Goal: Task Accomplishment & Management: Complete application form

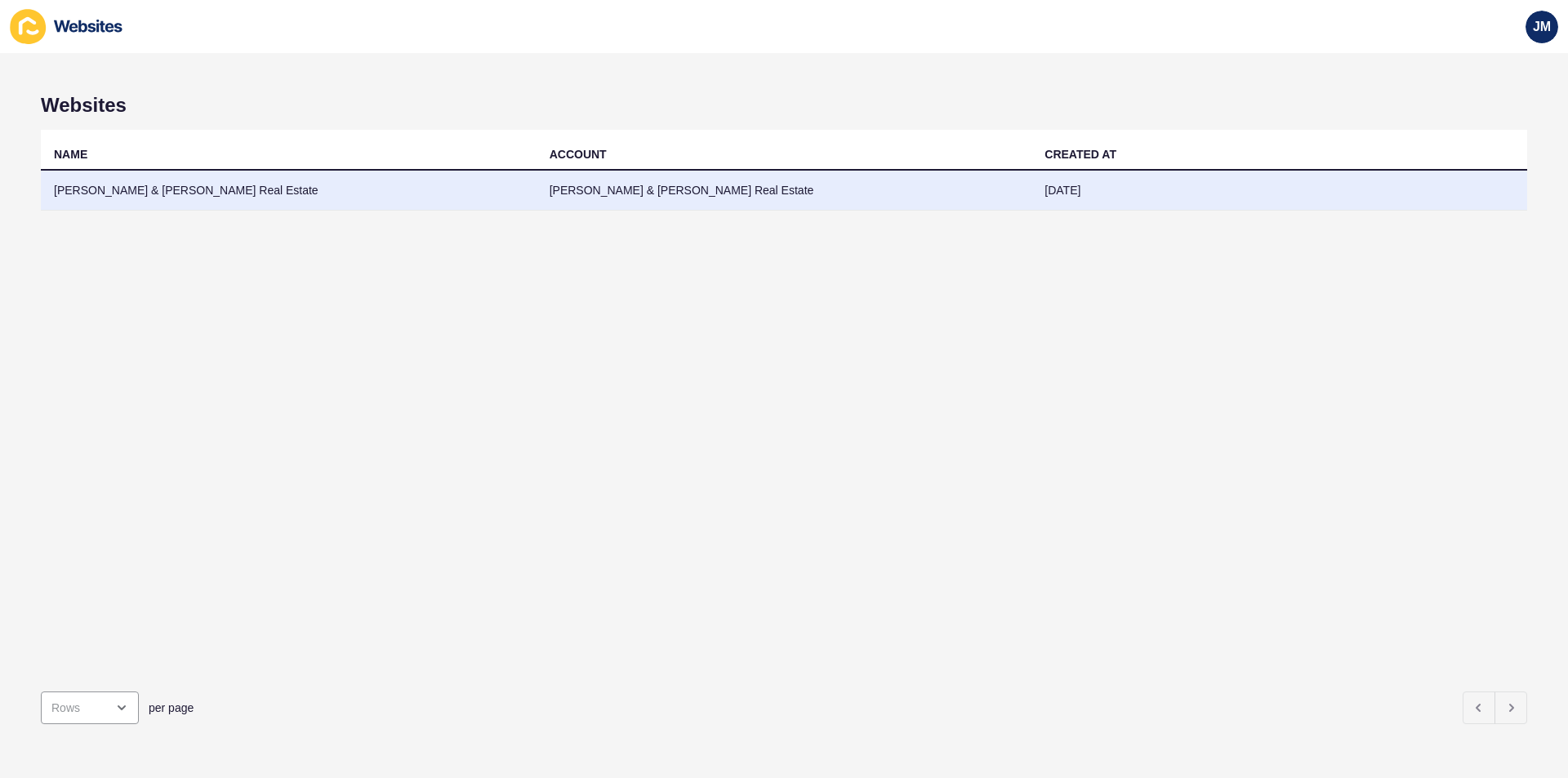
click at [658, 192] on td "[PERSON_NAME] & [PERSON_NAME] Real Estate" at bounding box center [784, 191] width 496 height 40
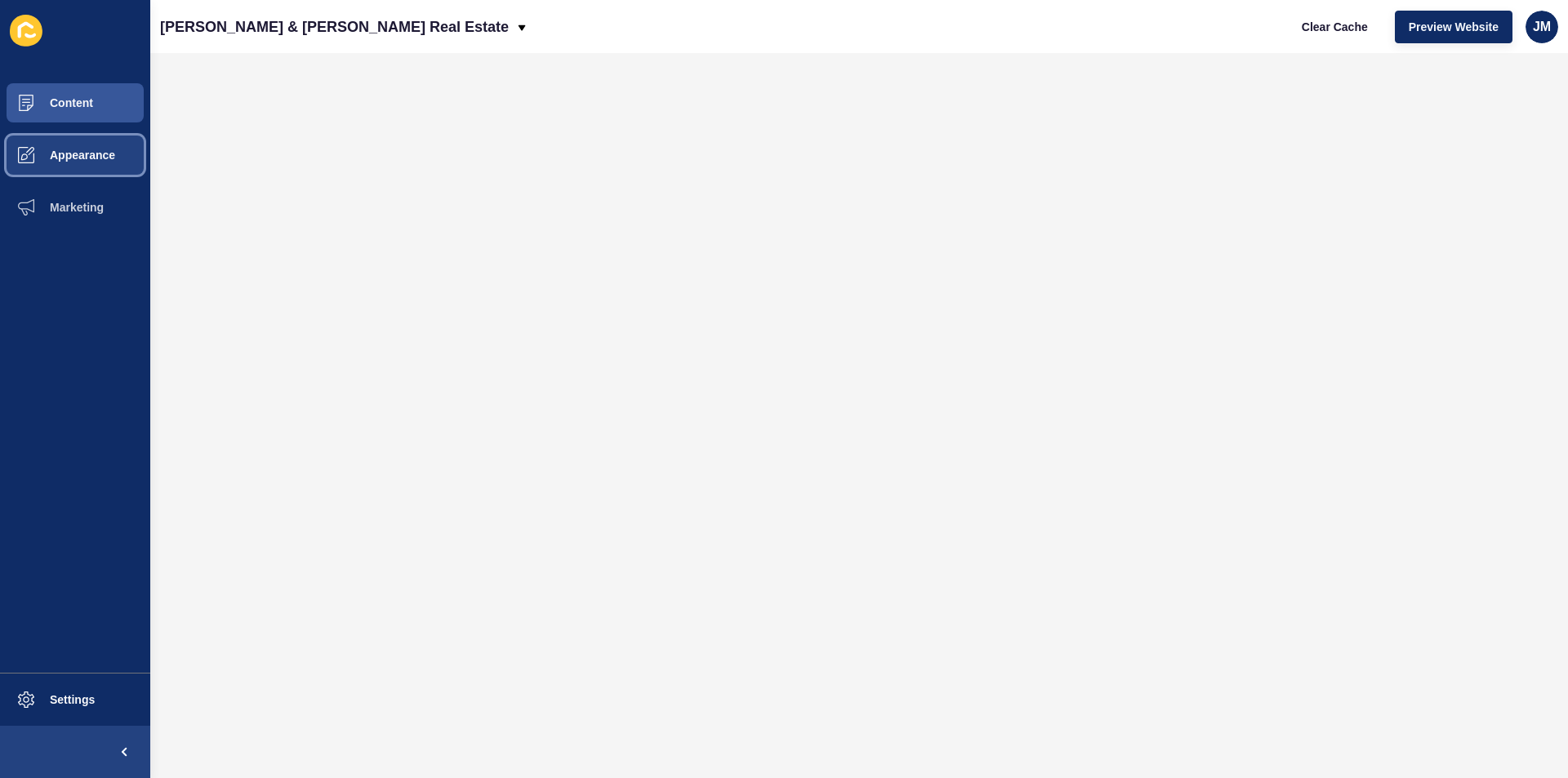
click at [96, 155] on span "Appearance" at bounding box center [56, 156] width 118 height 13
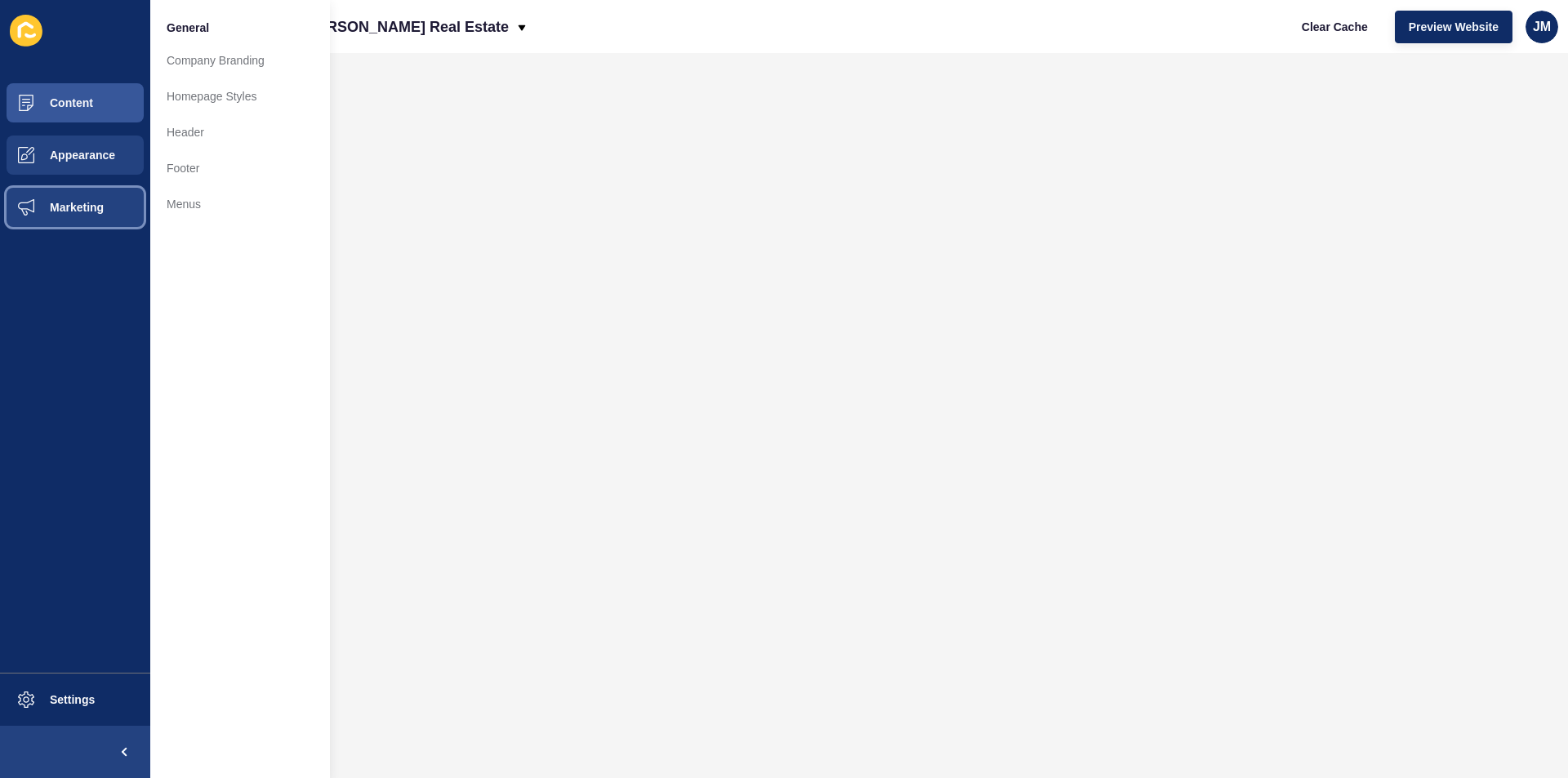
click at [101, 202] on span "Marketing" at bounding box center [50, 207] width 106 height 13
click at [79, 151] on span "Appearance" at bounding box center [56, 156] width 118 height 13
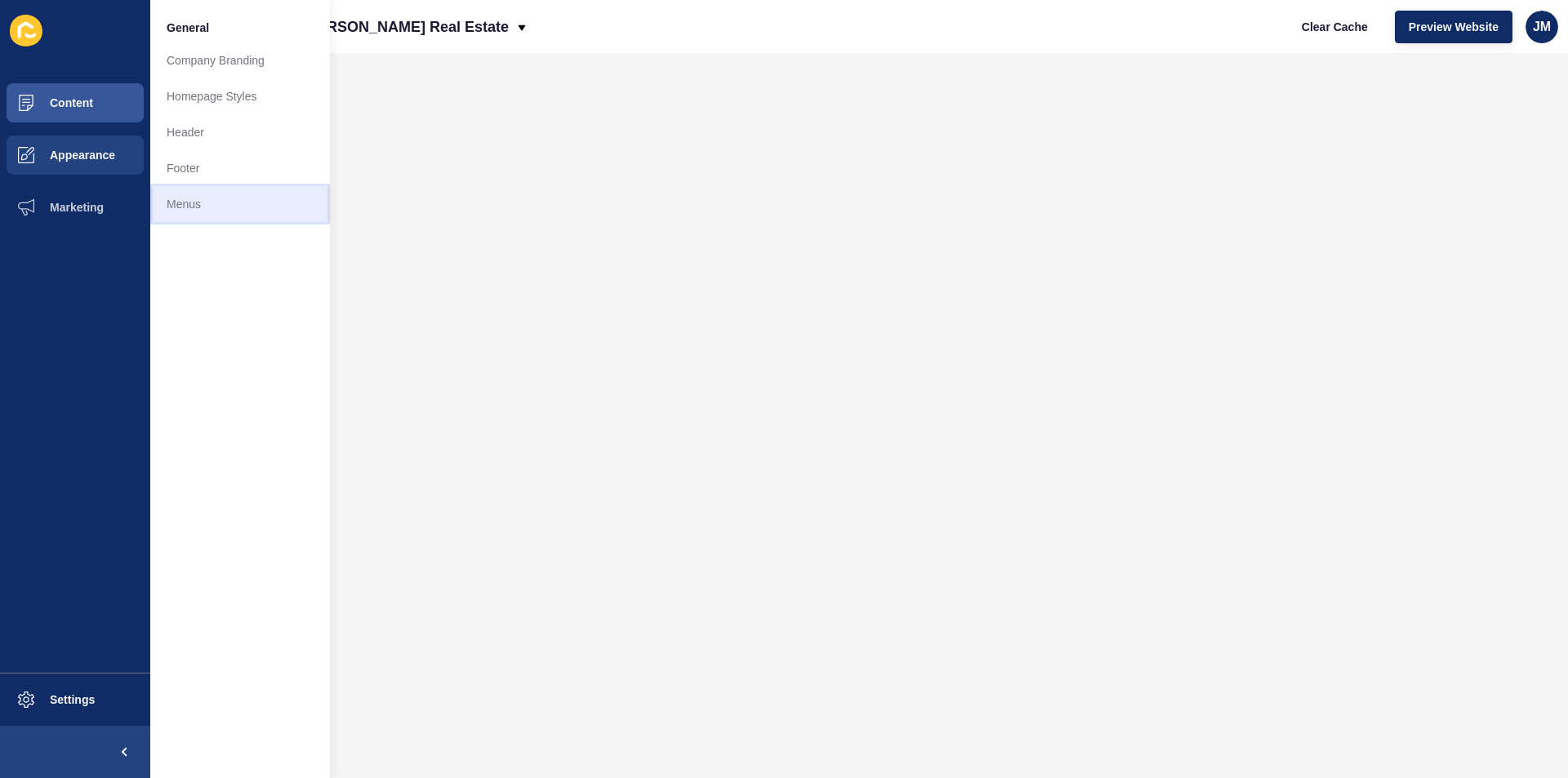
click at [228, 208] on link "Menus" at bounding box center [240, 204] width 180 height 36
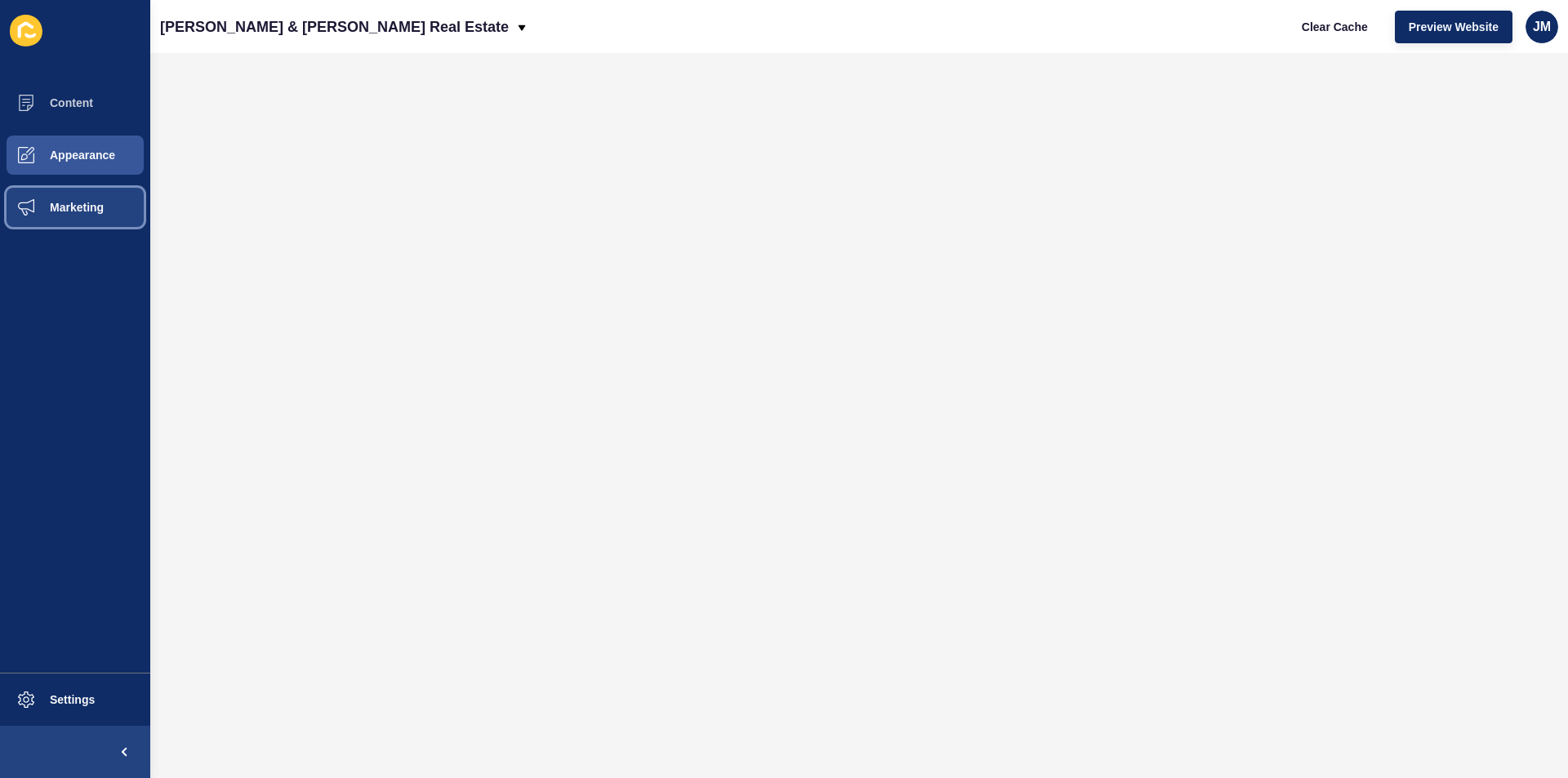
click at [81, 198] on button "Marketing" at bounding box center [75, 207] width 151 height 52
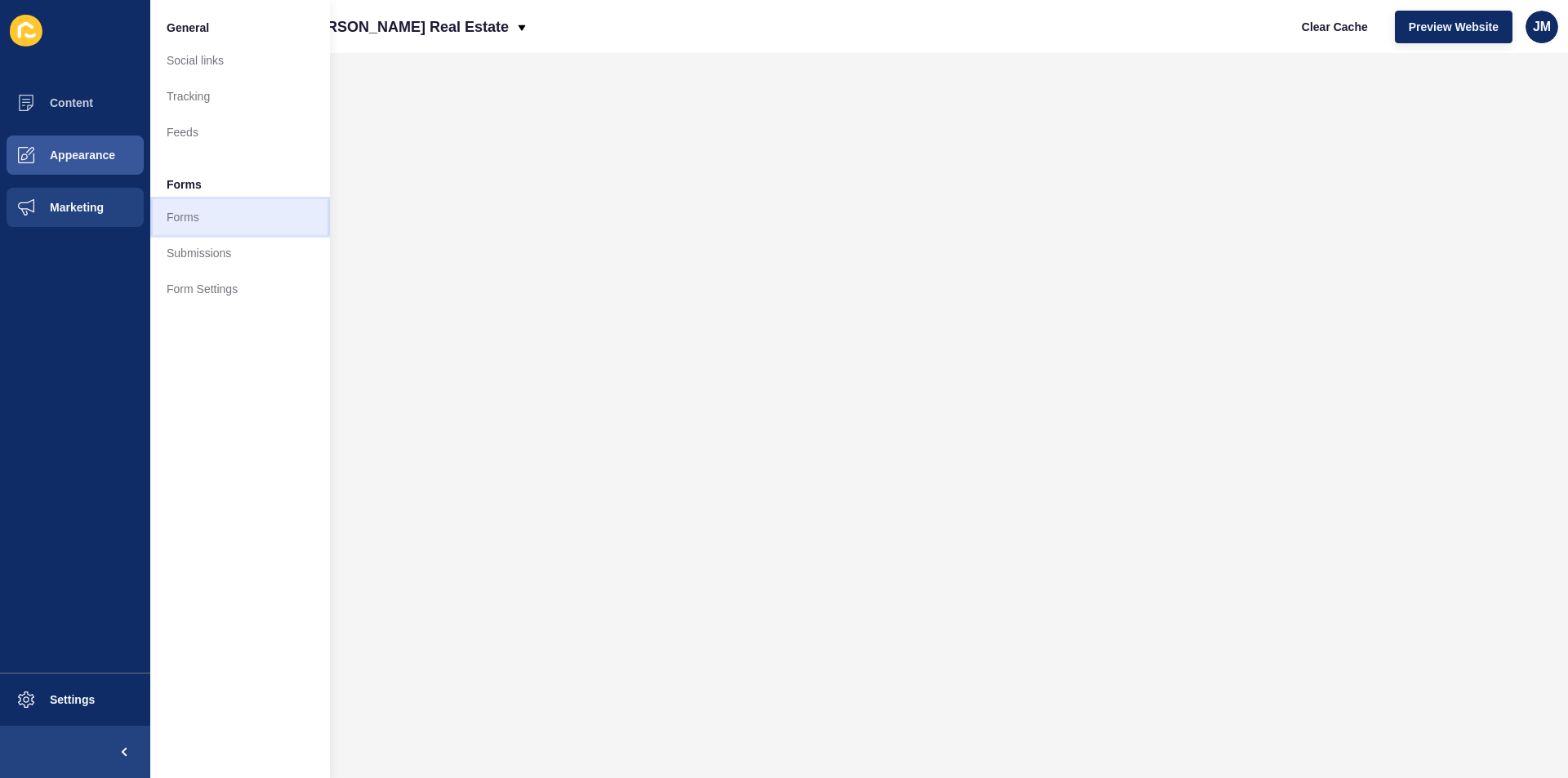
click at [167, 215] on link "Forms" at bounding box center [240, 217] width 180 height 36
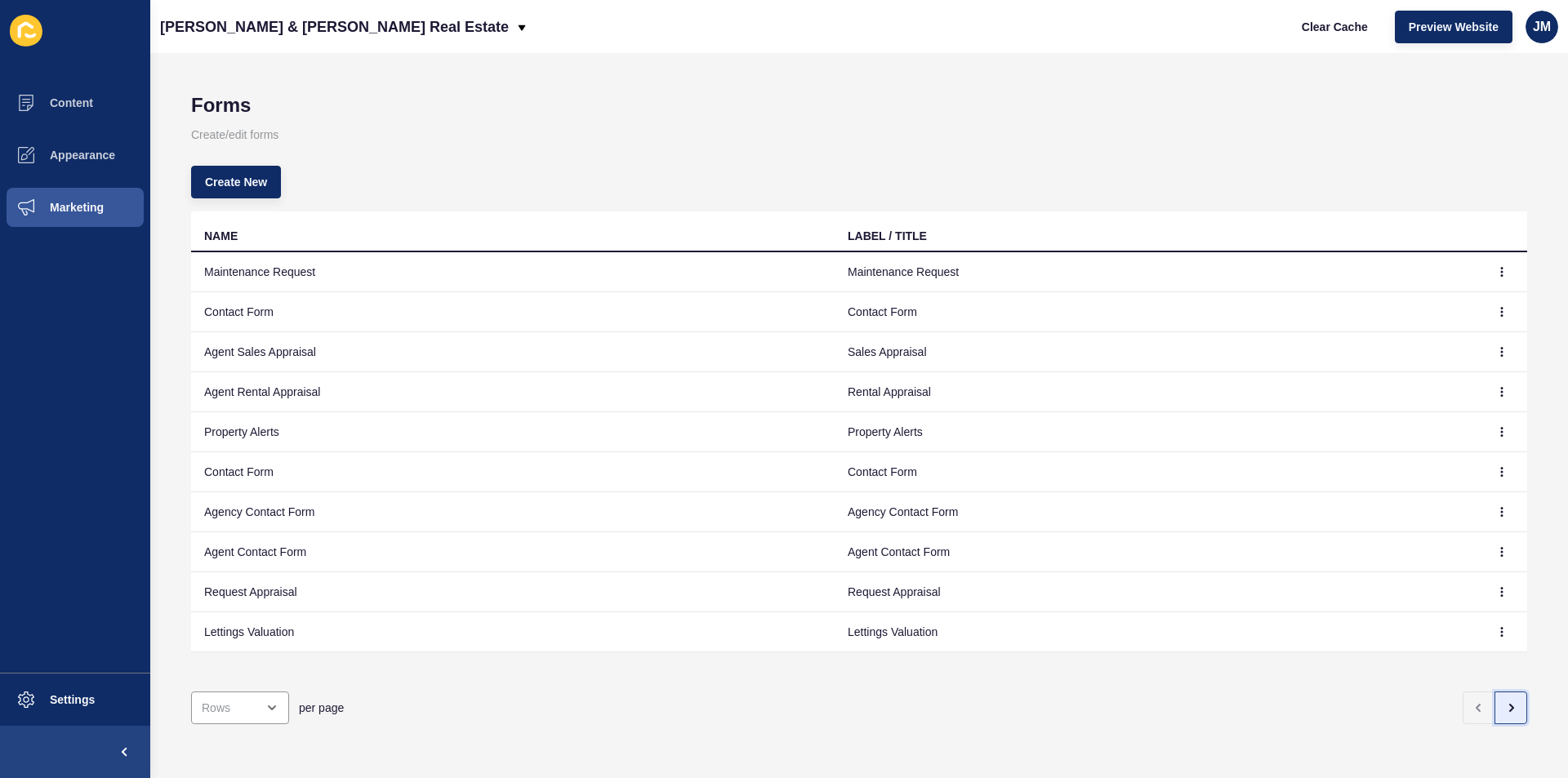
click at [1495, 695] on button "button" at bounding box center [1511, 708] width 33 height 33
click at [1467, 692] on button "button" at bounding box center [1479, 708] width 33 height 33
click at [228, 172] on button "Create New" at bounding box center [235, 182] width 90 height 33
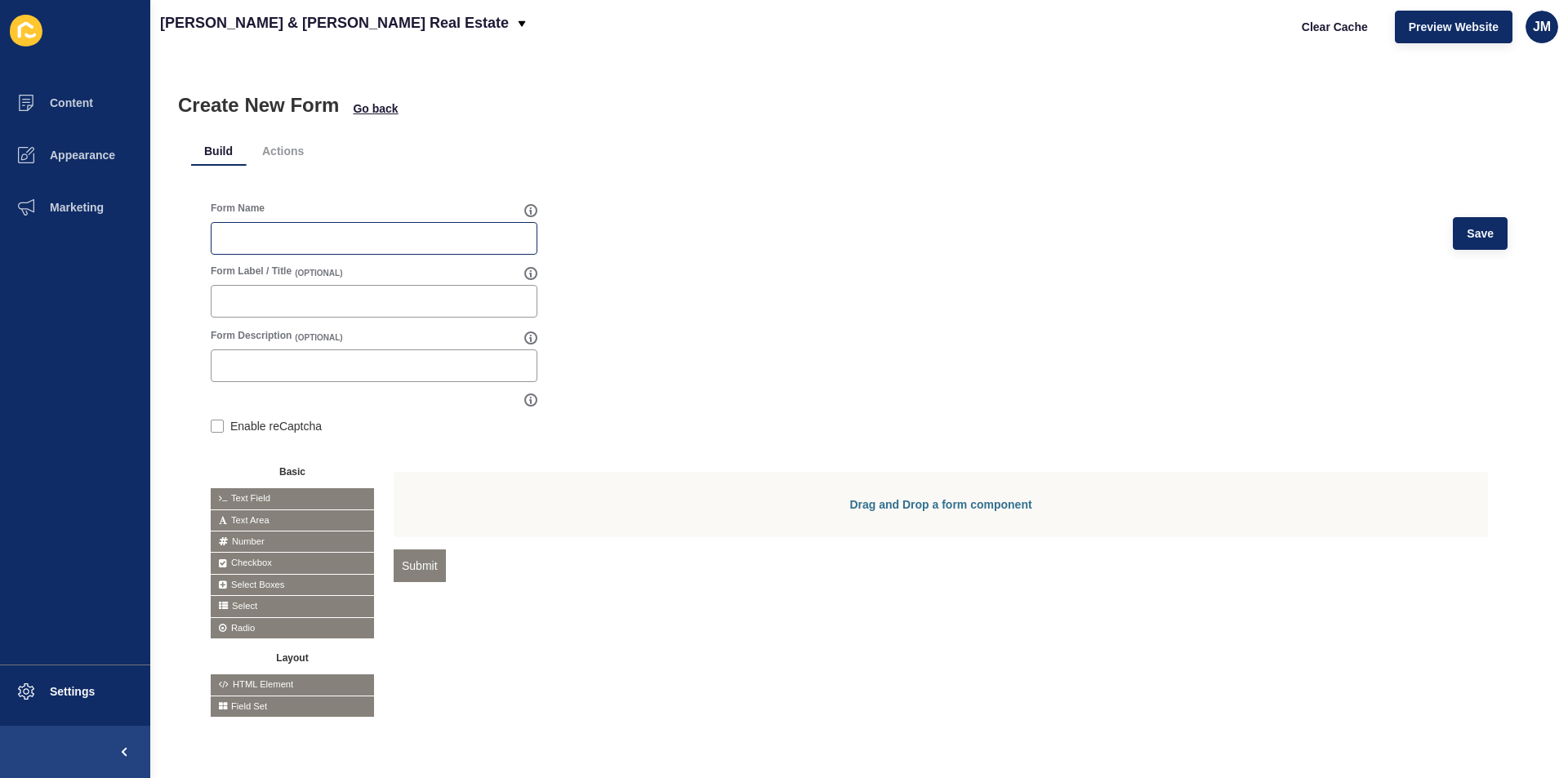
click at [304, 229] on div at bounding box center [374, 238] width 327 height 33
type input "Application Form"
click at [277, 136] on li "Actions" at bounding box center [283, 151] width 68 height 29
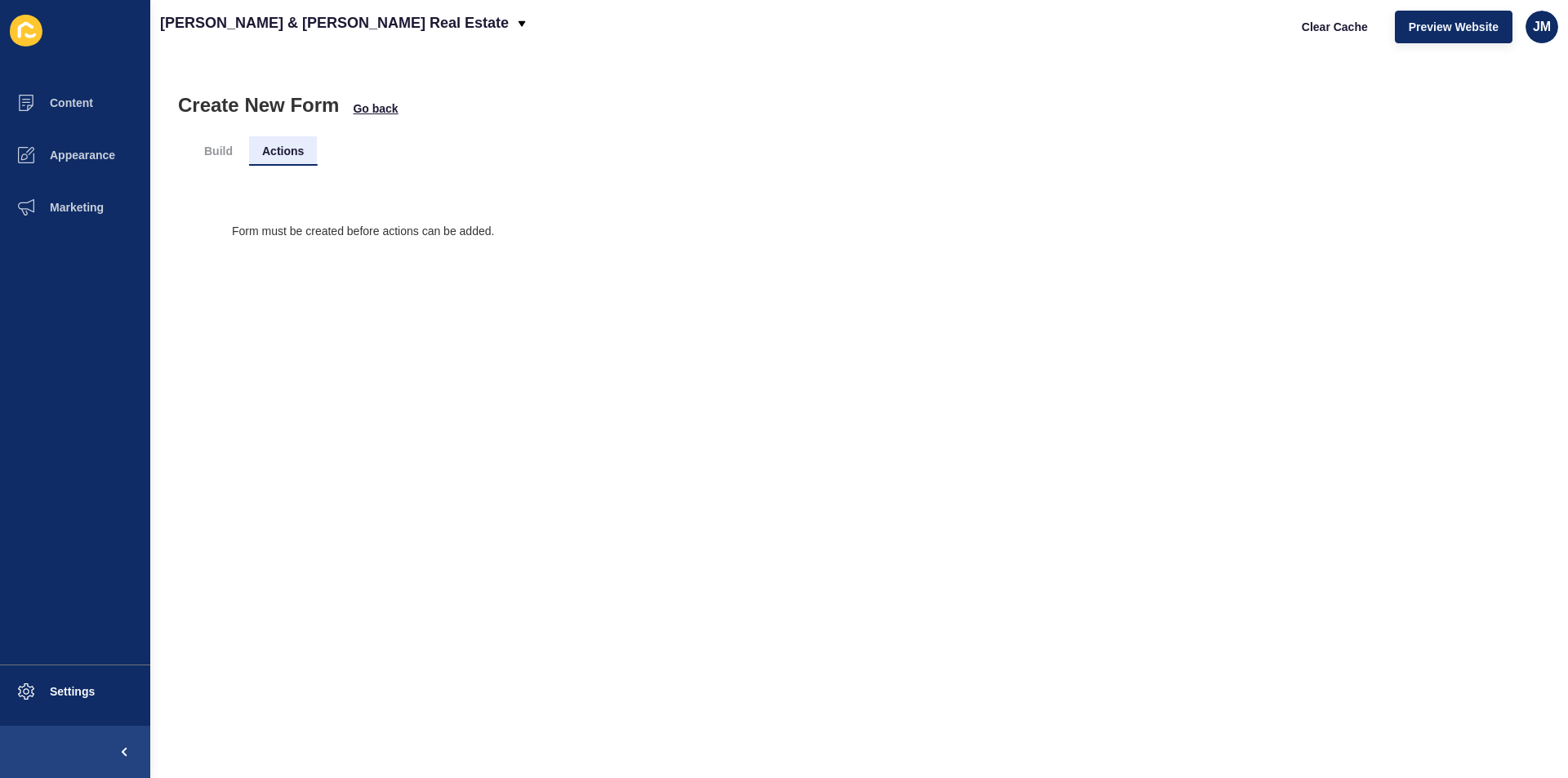
scroll to position [0, 0]
click at [229, 146] on li "Build" at bounding box center [218, 151] width 54 height 29
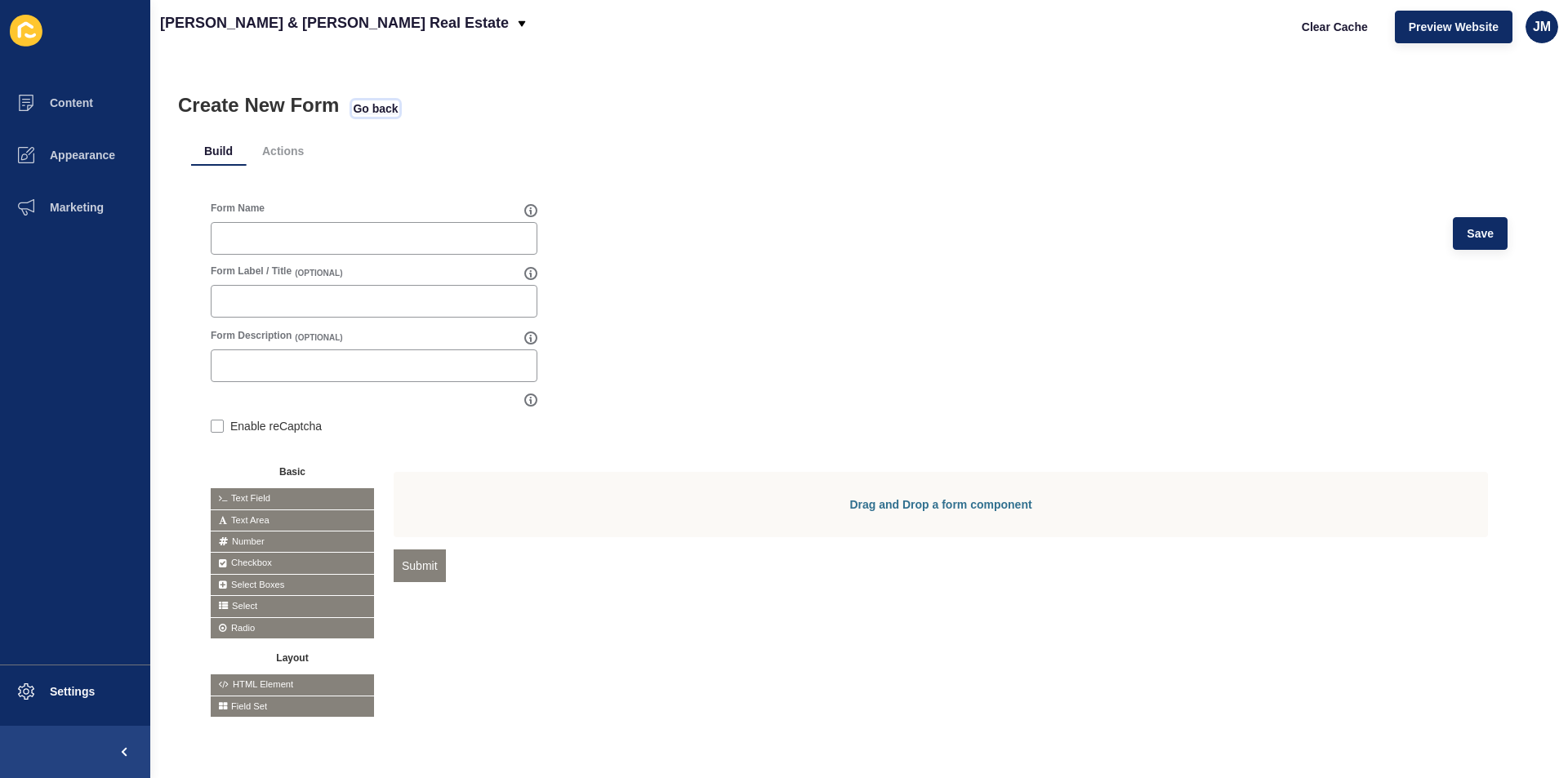
click at [361, 105] on span "Go back" at bounding box center [376, 109] width 45 height 17
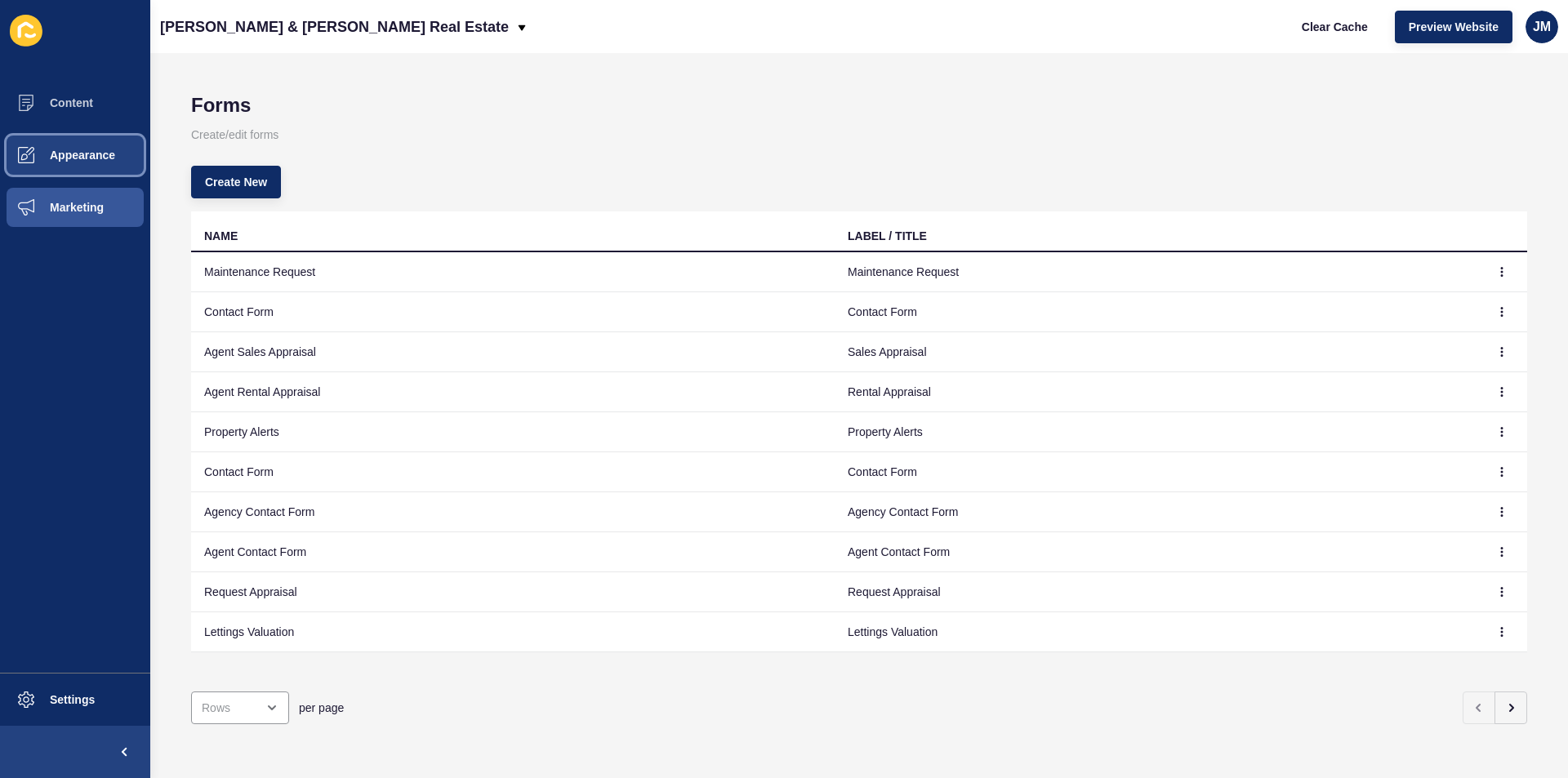
drag, startPoint x: 102, startPoint y: 156, endPoint x: 89, endPoint y: 152, distance: 13.6
click at [100, 156] on span "Appearance" at bounding box center [56, 156] width 118 height 13
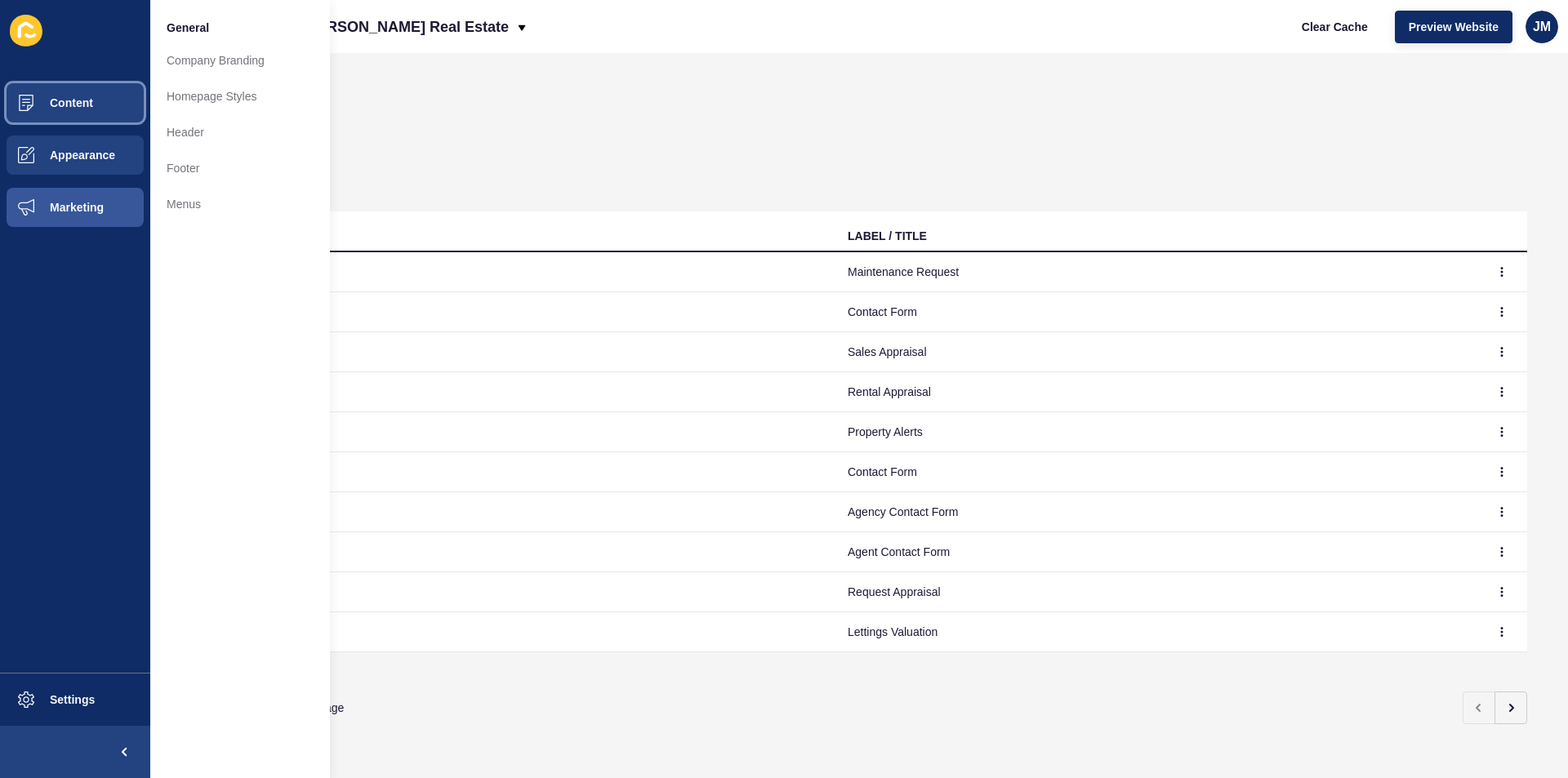
click at [91, 102] on span "Content" at bounding box center [45, 103] width 95 height 13
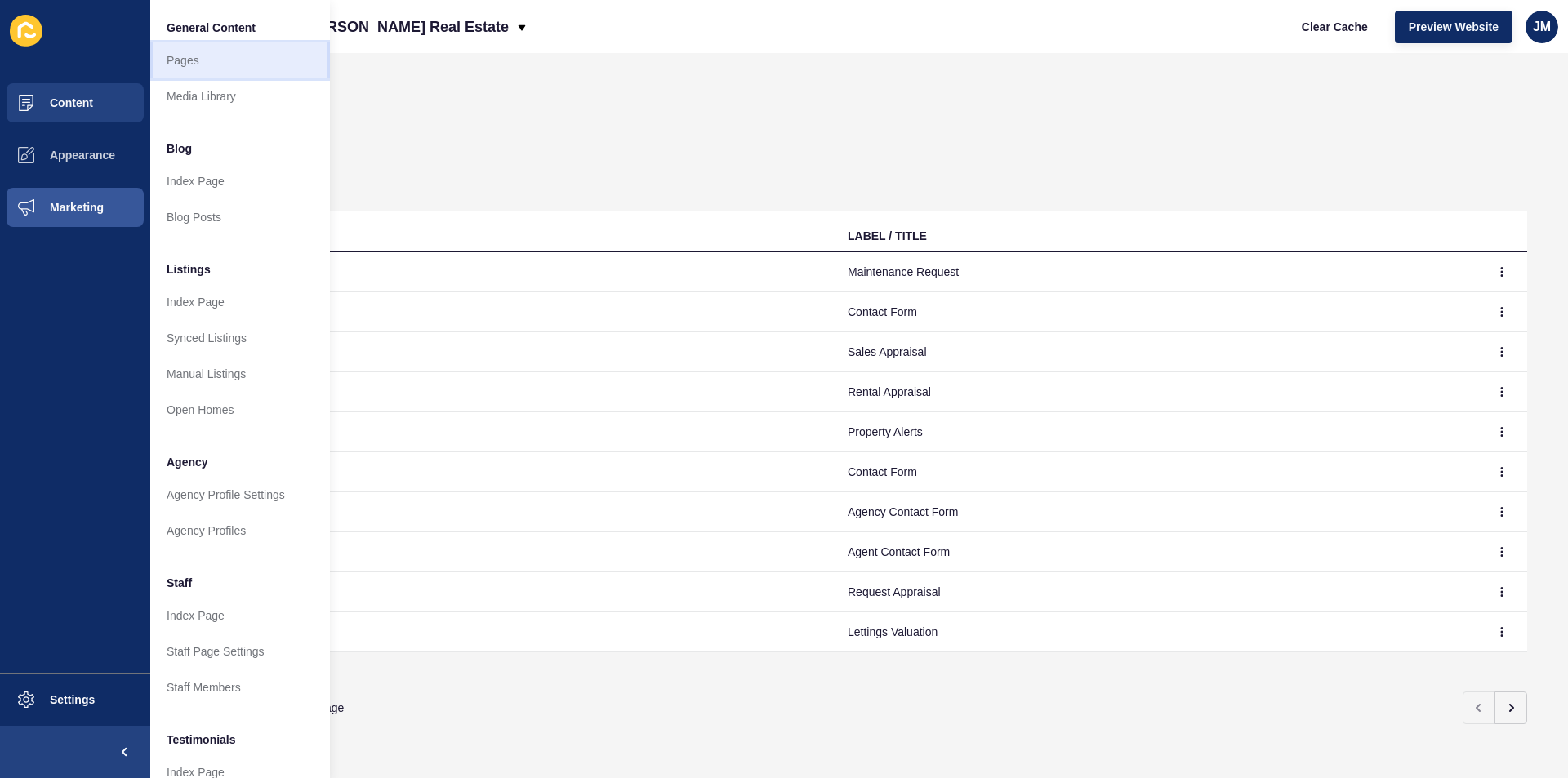
click at [199, 64] on link "Pages" at bounding box center [240, 60] width 180 height 36
